Goal: Navigation & Orientation: Find specific page/section

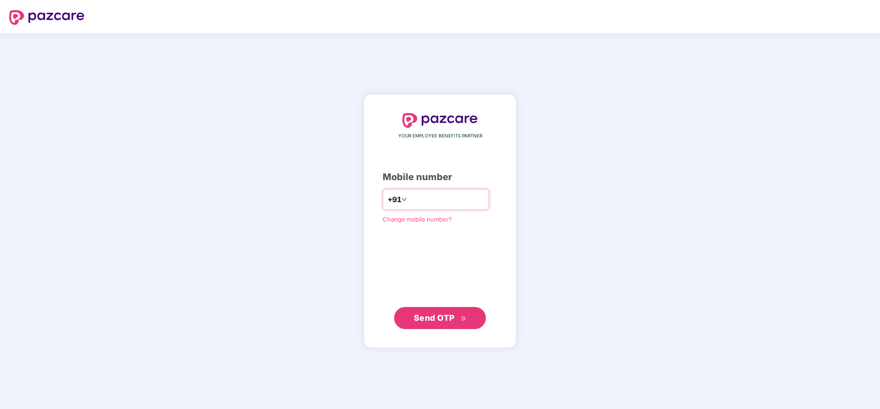
type input "**********"
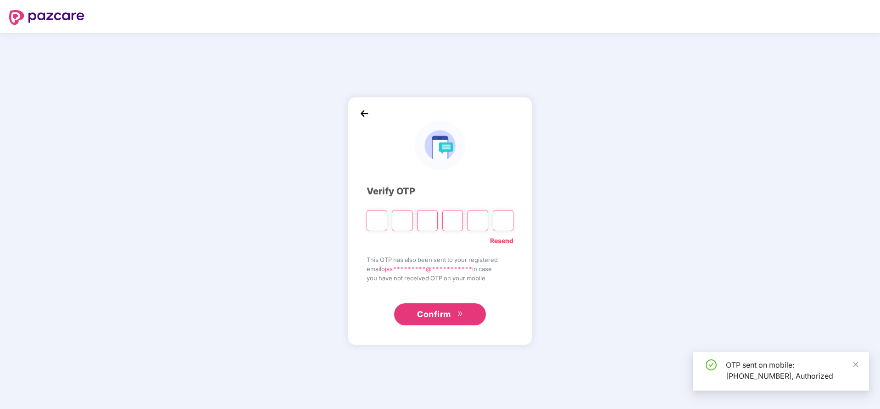
click at [477, 193] on div "Verify OTP" at bounding box center [440, 191] width 147 height 14
click at [377, 218] on input "Please enter verification code. Digit 1" at bounding box center [377, 220] width 21 height 21
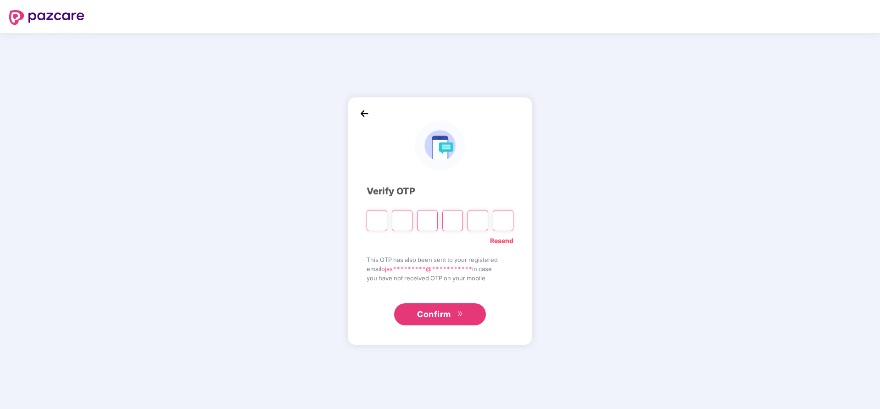
type input "*"
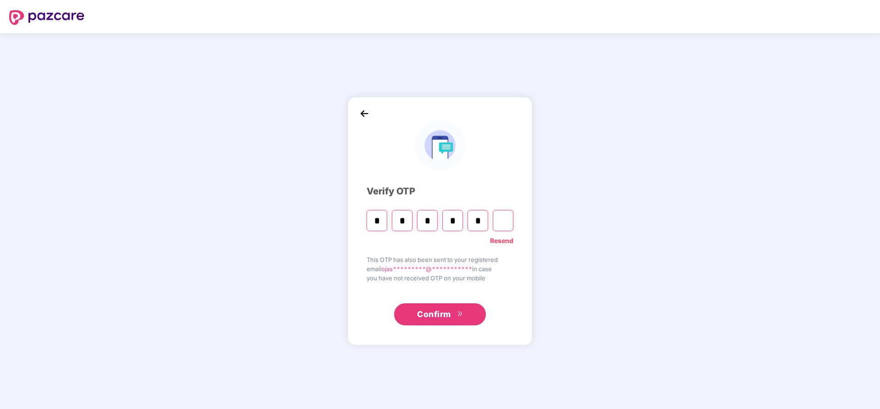
type input "*"
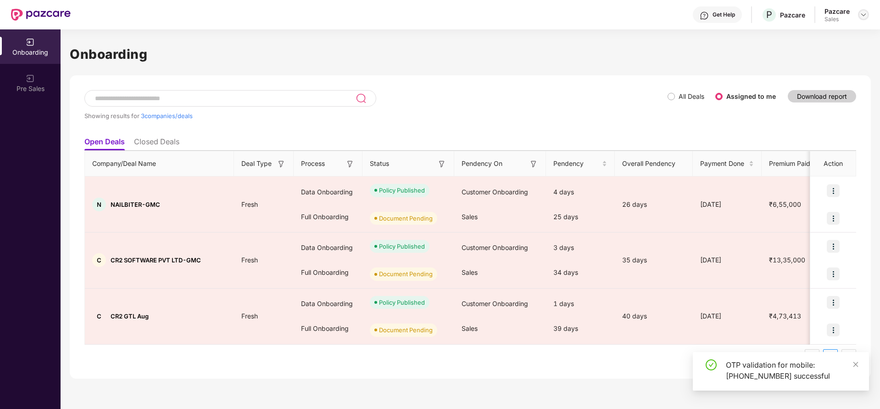
click at [864, 17] on img at bounding box center [863, 14] width 7 height 7
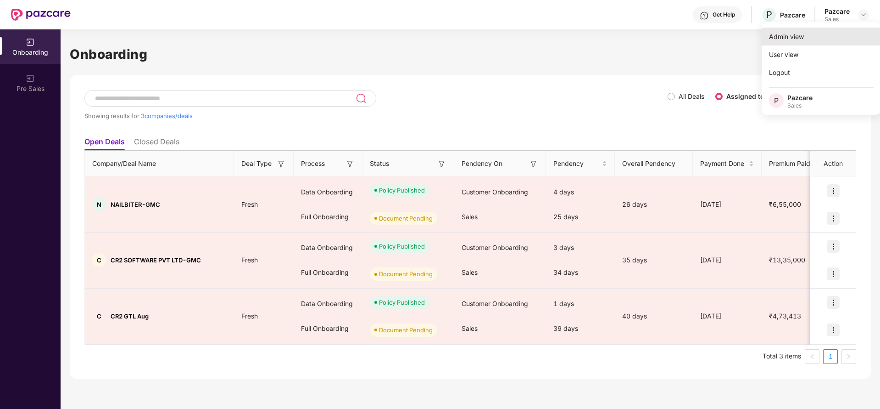
click at [817, 38] on div "Admin view" at bounding box center [821, 37] width 119 height 18
